Goal: Communication & Community: Answer question/provide support

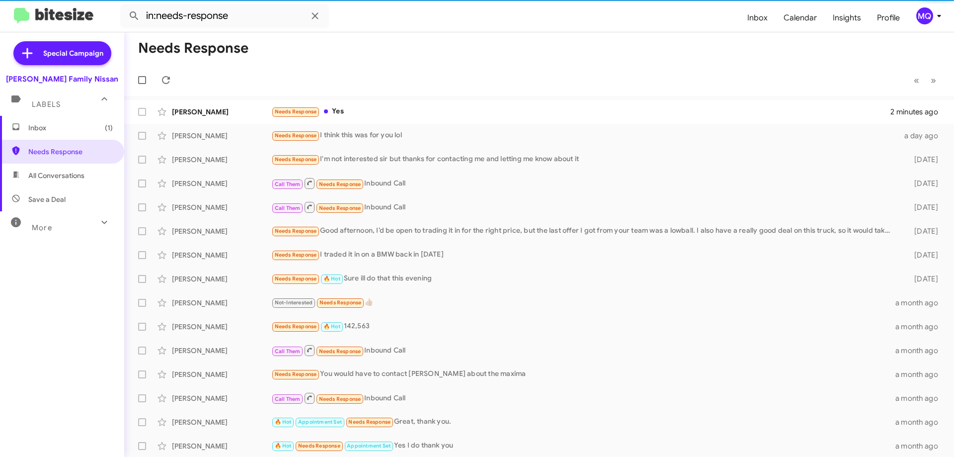
click at [58, 126] on span "Inbox (1)" at bounding box center [70, 128] width 84 height 10
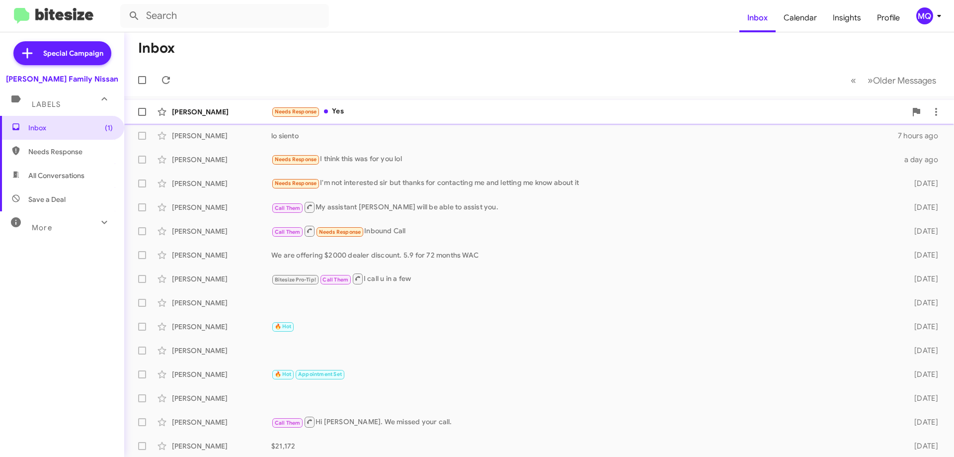
click at [406, 109] on div "Needs Response Yes" at bounding box center [588, 111] width 635 height 11
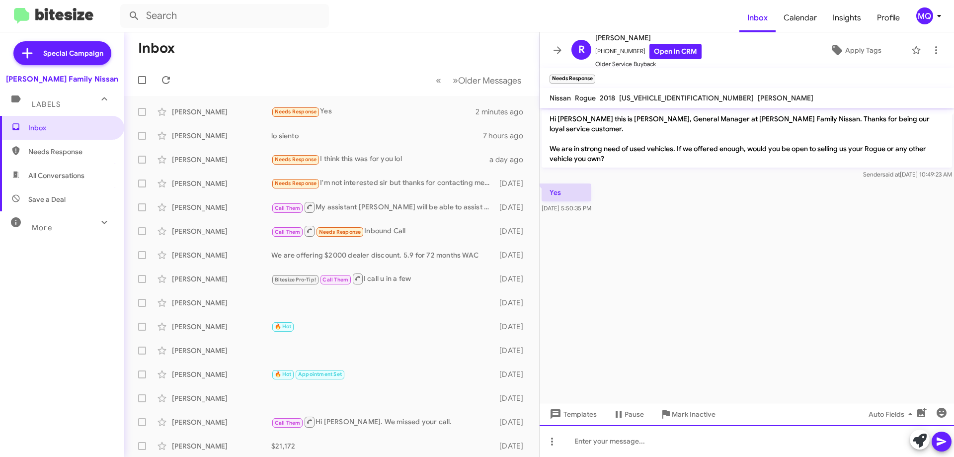
click at [635, 440] on div at bounding box center [747, 441] width 415 height 32
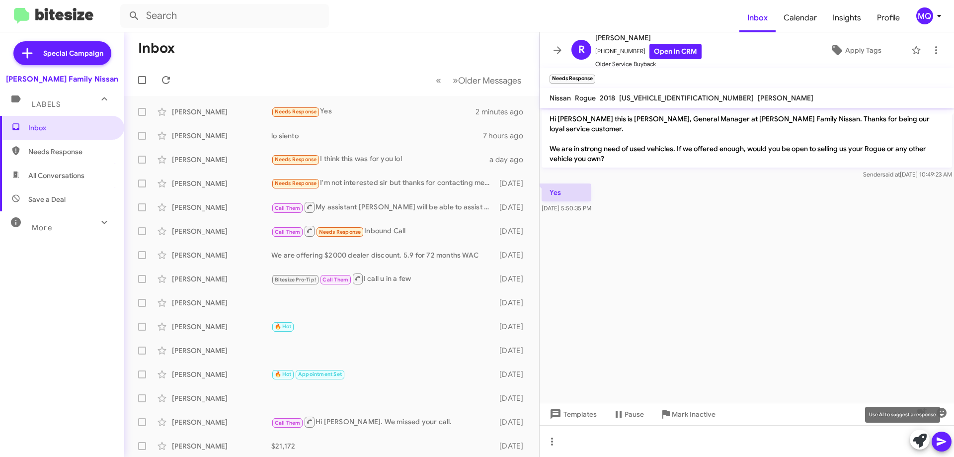
click at [920, 440] on icon at bounding box center [920, 440] width 14 height 14
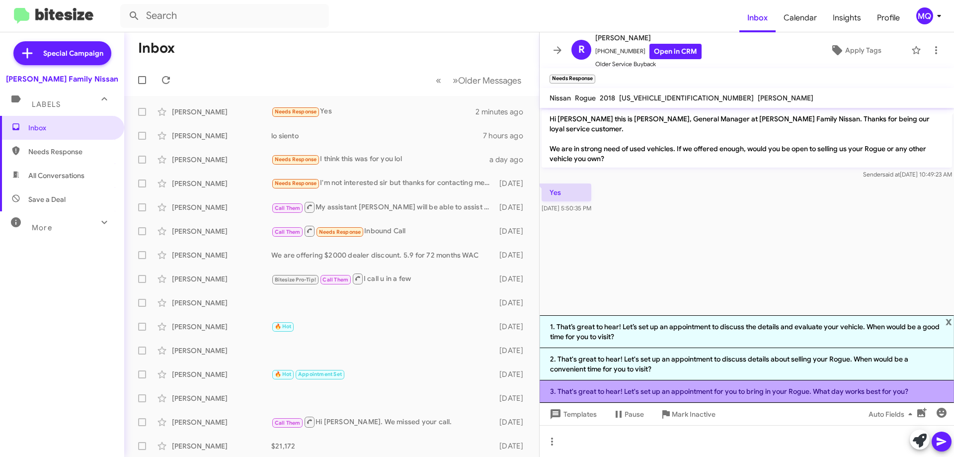
click at [716, 397] on li "3. That's great to hear! Let's set up an appointment for you to bring in your R…" at bounding box center [747, 391] width 415 height 22
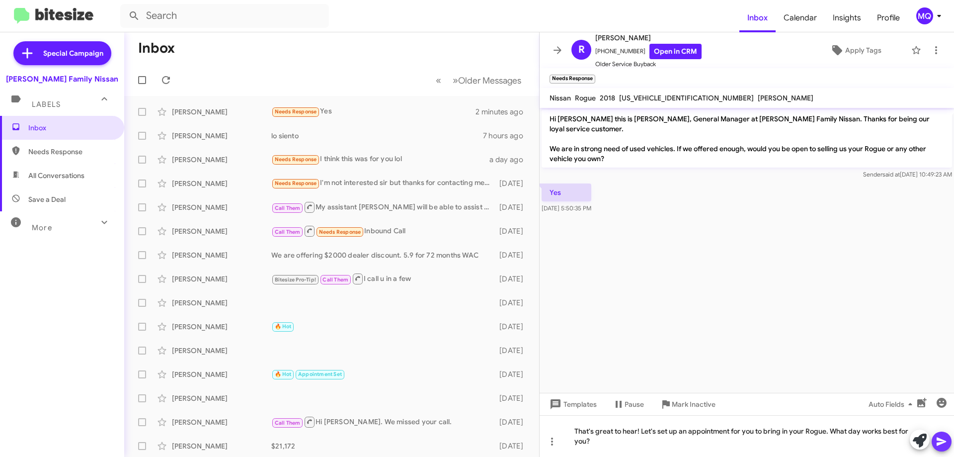
click at [946, 440] on icon at bounding box center [942, 441] width 12 height 12
